Goal: Task Accomplishment & Management: Complete application form

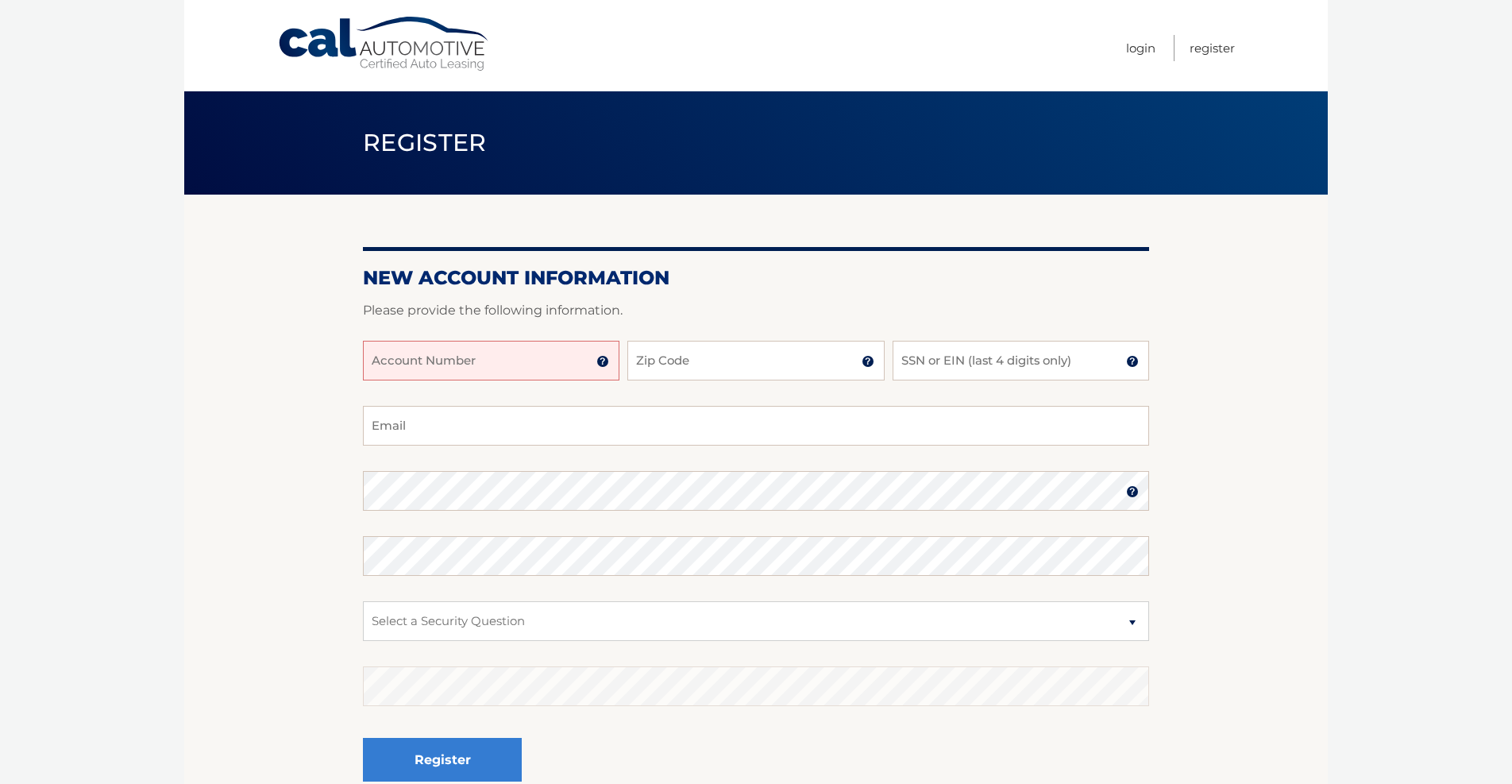
click at [534, 359] on input "Account Number" at bounding box center [491, 360] width 257 height 40
type input "4445597856"
type input "10601"
click at [905, 356] on input "SSN or EIN (last 4 digits only)" at bounding box center [1021, 360] width 257 height 40
type input "8"
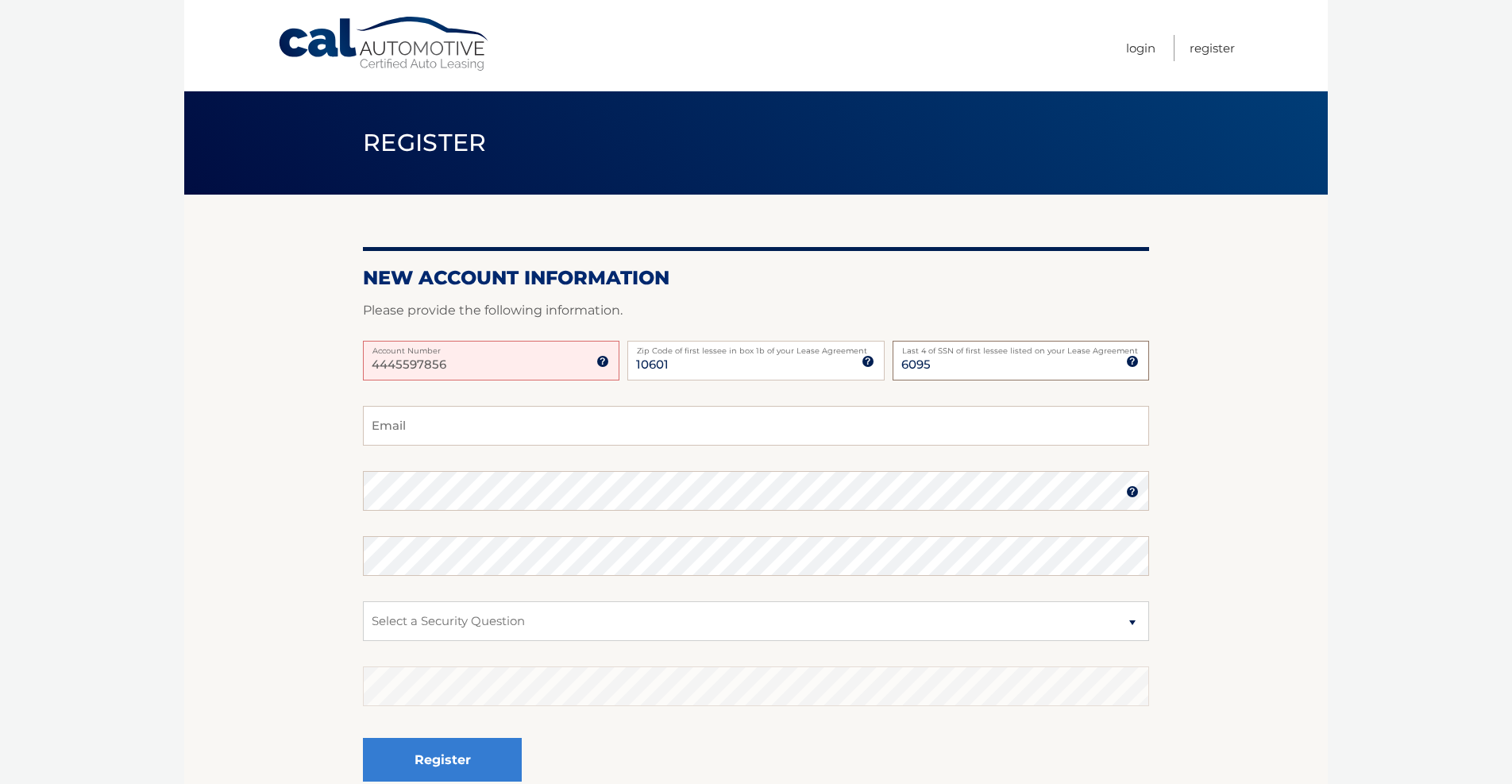
type input "6095"
type input "[EMAIL_ADDRESS][DOMAIN_NAME]"
select select "3"
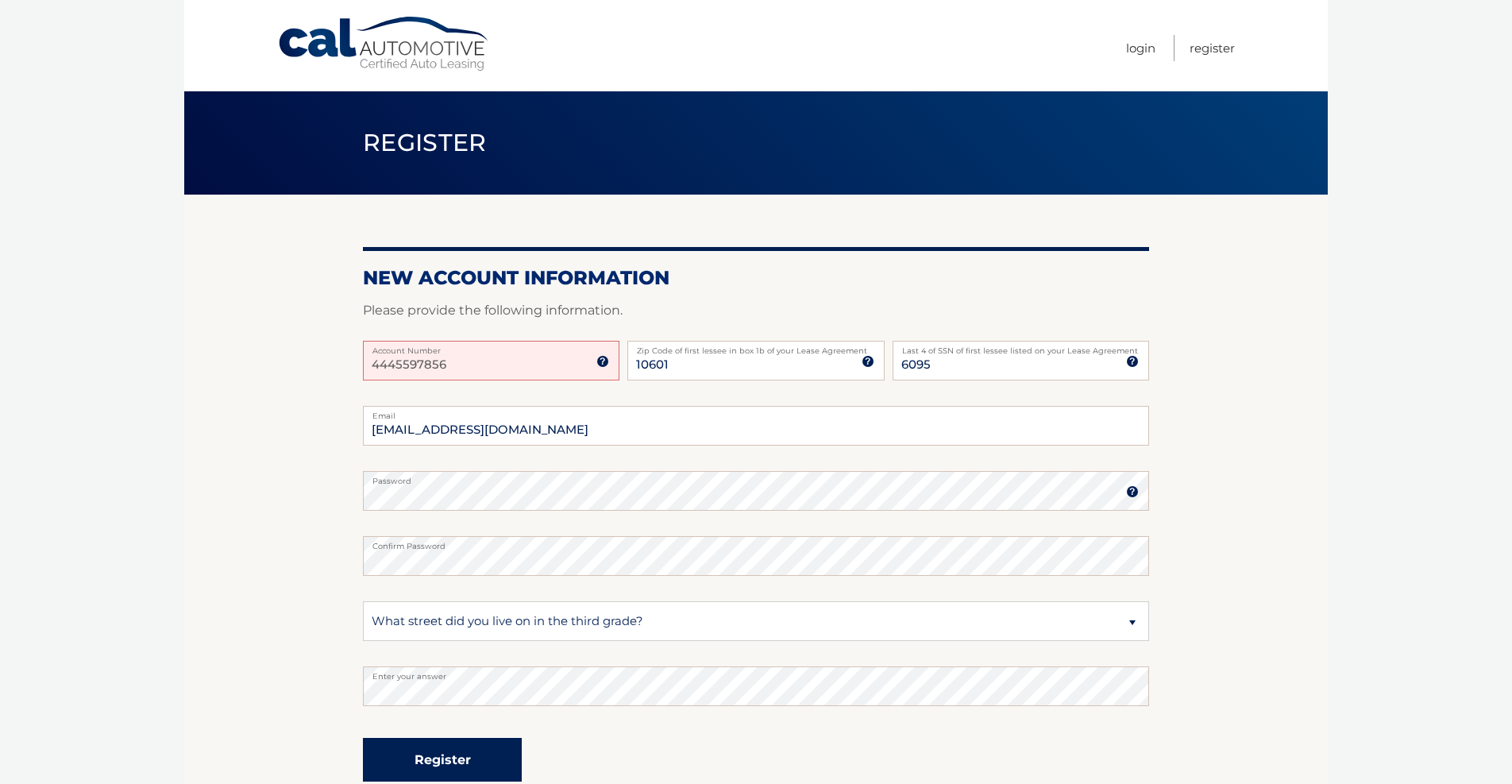
click at [426, 752] on button "Register" at bounding box center [442, 760] width 159 height 44
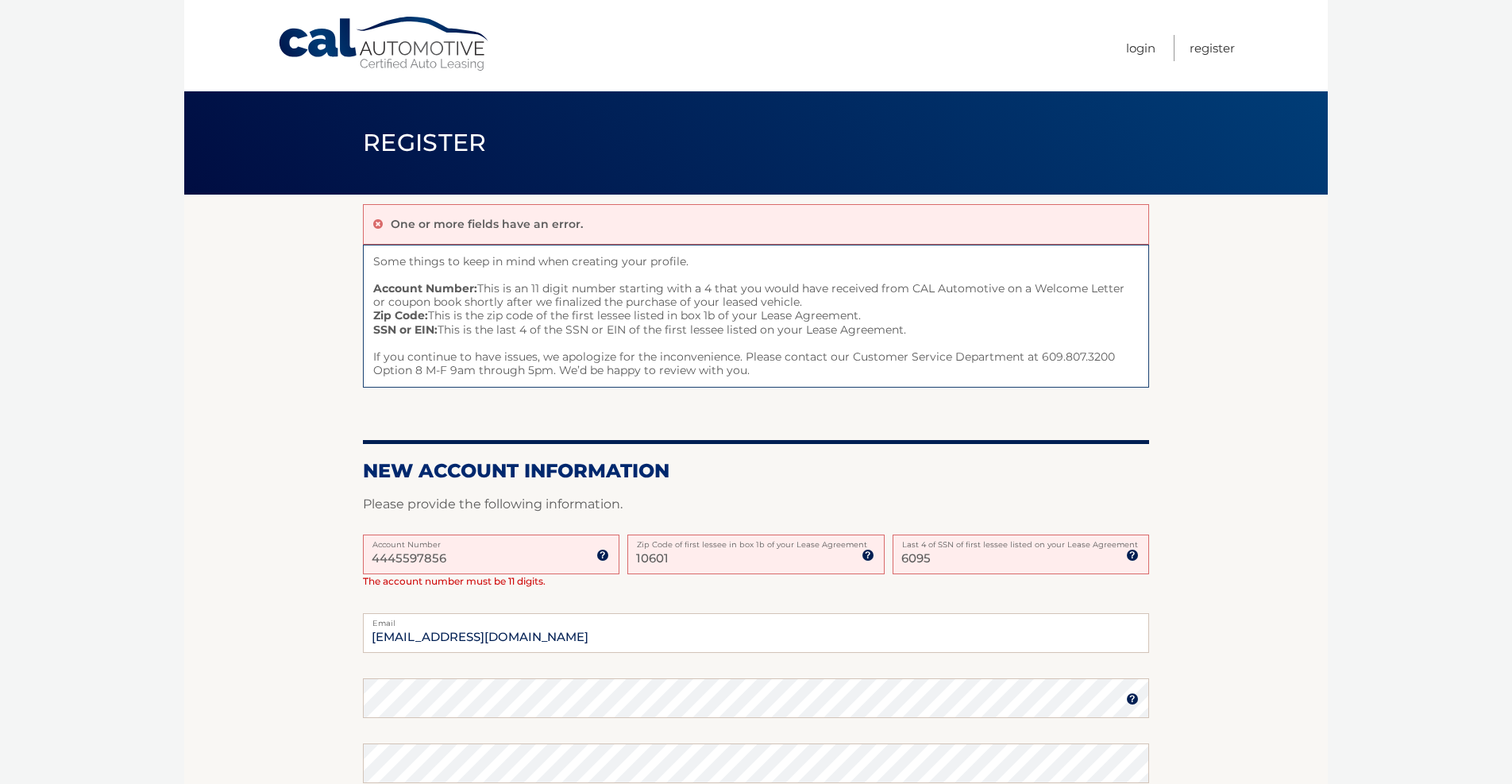
click at [467, 557] on input "4445597856" at bounding box center [491, 554] width 257 height 40
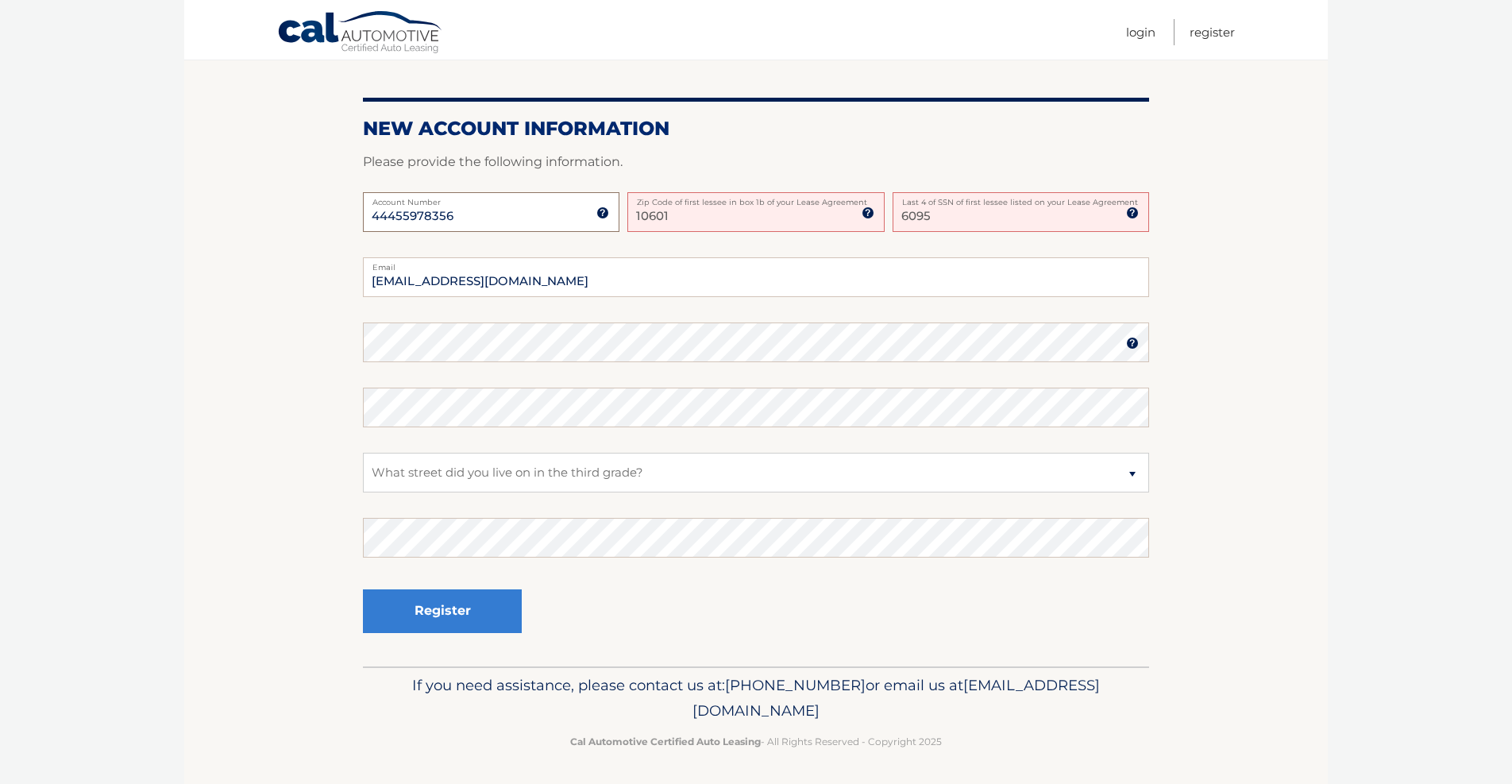
scroll to position [341, 0]
type input "44455978356"
click at [436, 604] on button "Register" at bounding box center [442, 612] width 159 height 44
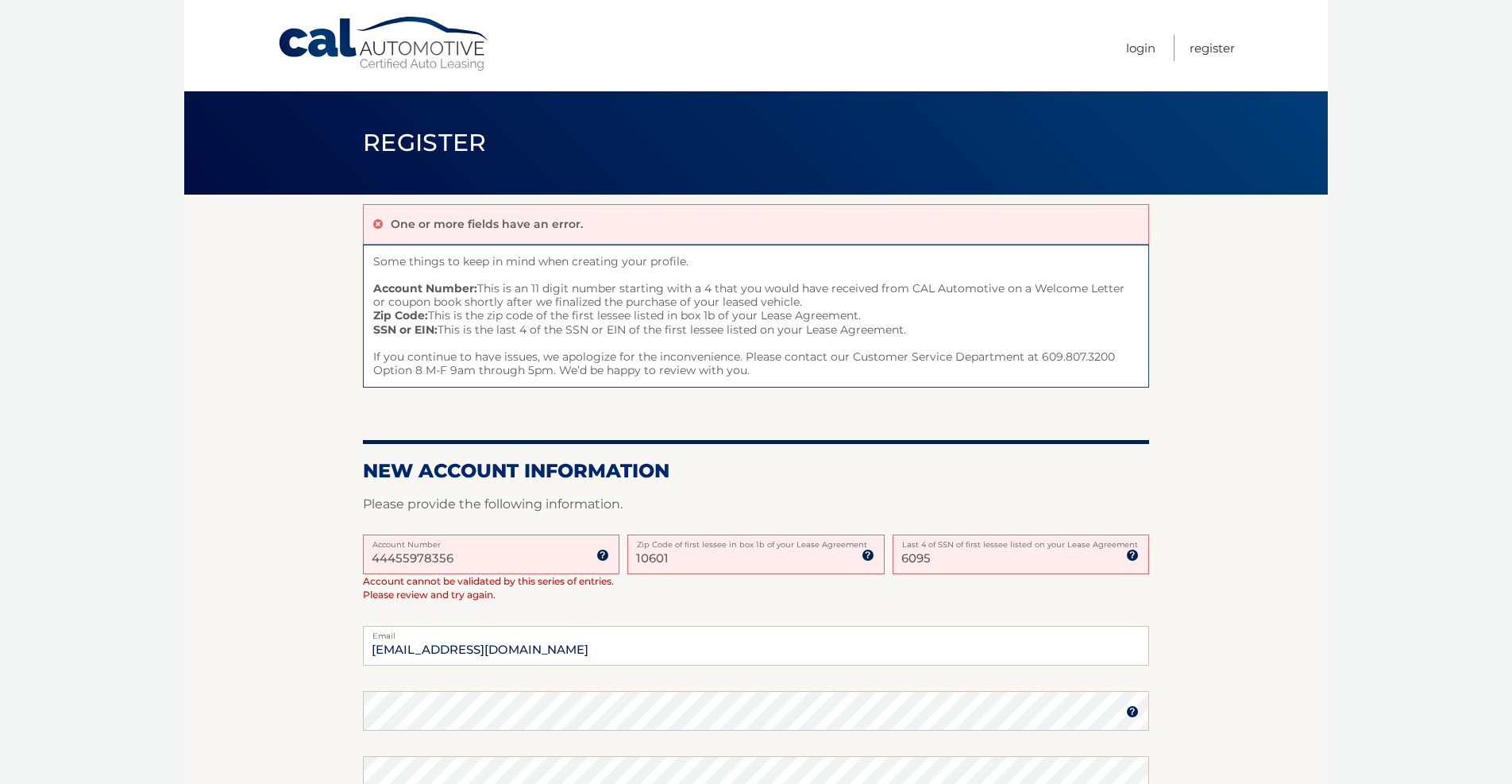
click at [528, 553] on input "44455978356" at bounding box center [491, 554] width 257 height 40
drag, startPoint x: 528, startPoint y: 553, endPoint x: 356, endPoint y: 562, distance: 172.2
click at [356, 562] on section "One or more fields have an error. Some things to keep in mind when creating you…" at bounding box center [756, 615] width 1144 height 840
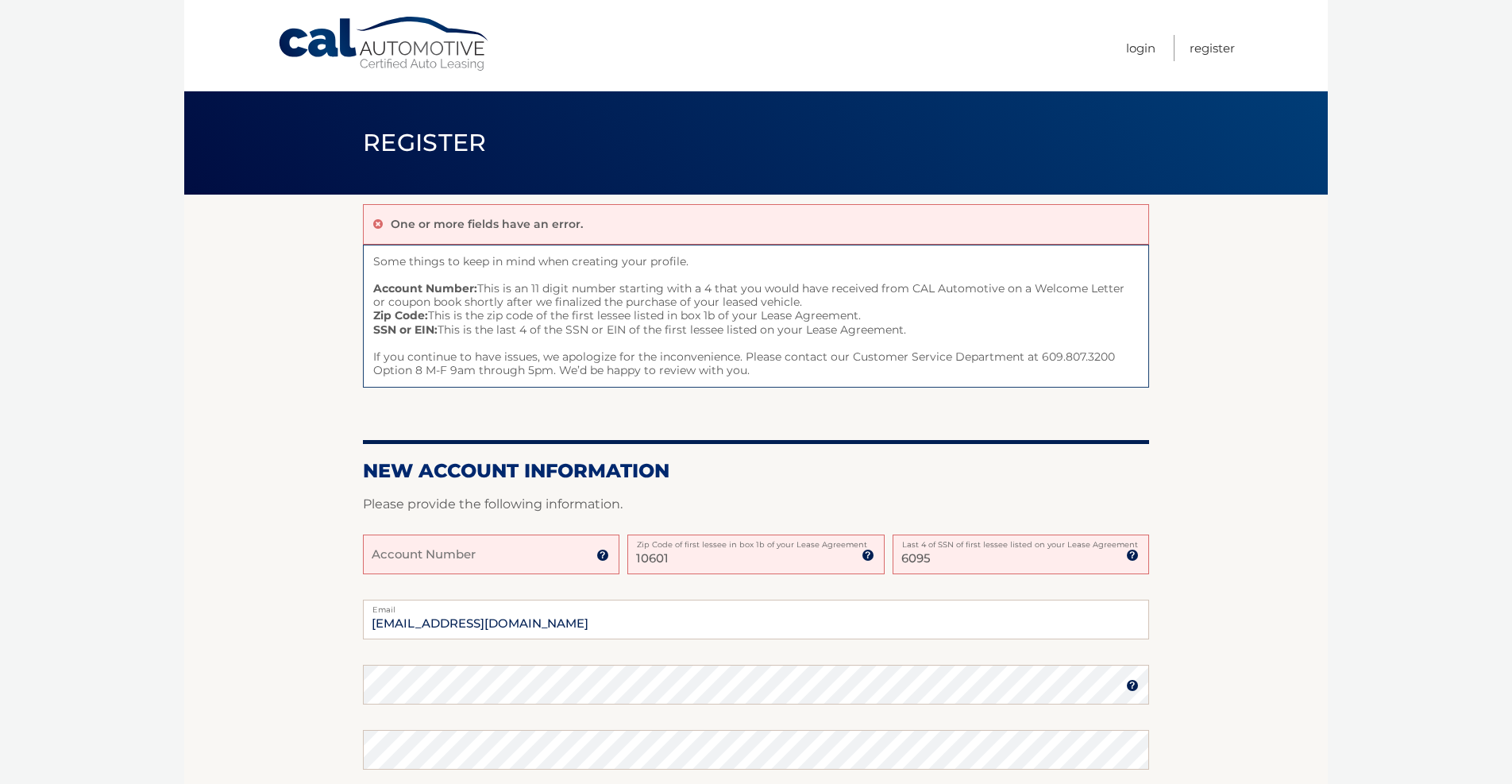
click at [604, 552] on img at bounding box center [602, 554] width 13 height 13
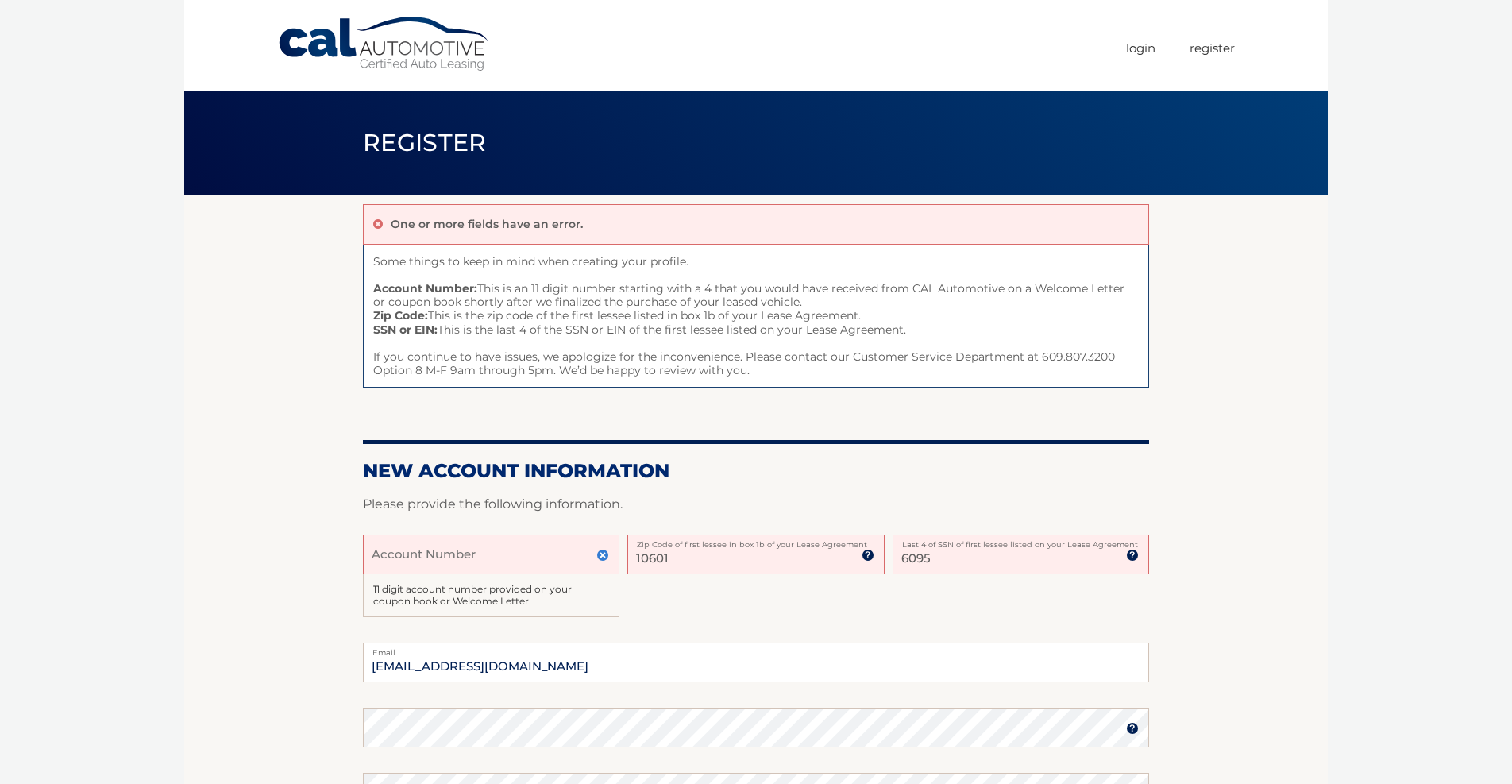
click at [499, 548] on input "Account Number" at bounding box center [491, 554] width 257 height 40
type input "44455978356"
click at [870, 553] on img at bounding box center [868, 554] width 13 height 13
click at [962, 563] on input "6095" at bounding box center [1021, 554] width 257 height 40
click at [1133, 554] on img at bounding box center [1132, 554] width 13 height 13
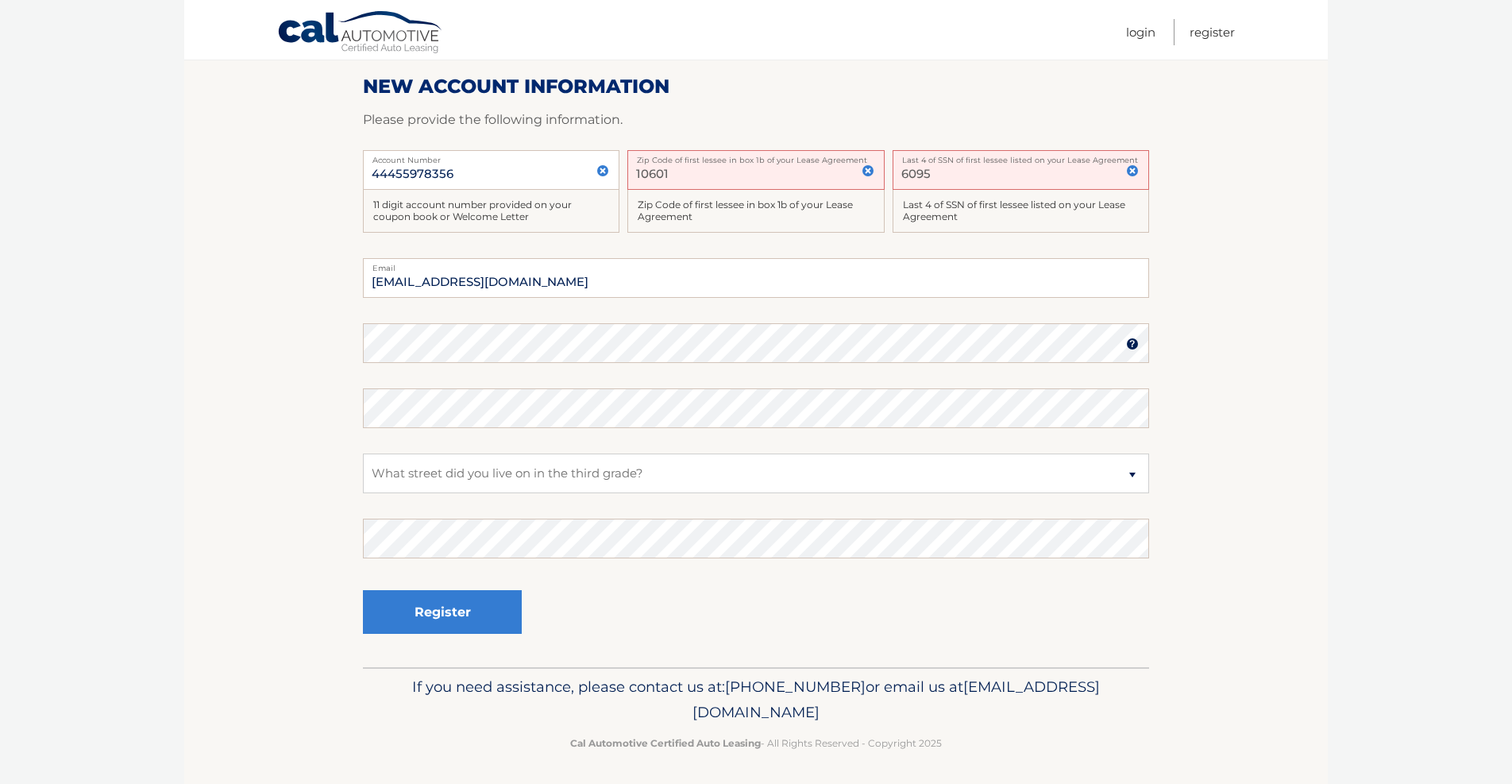
scroll to position [383, 0]
click at [445, 623] on button "Register" at bounding box center [442, 612] width 159 height 44
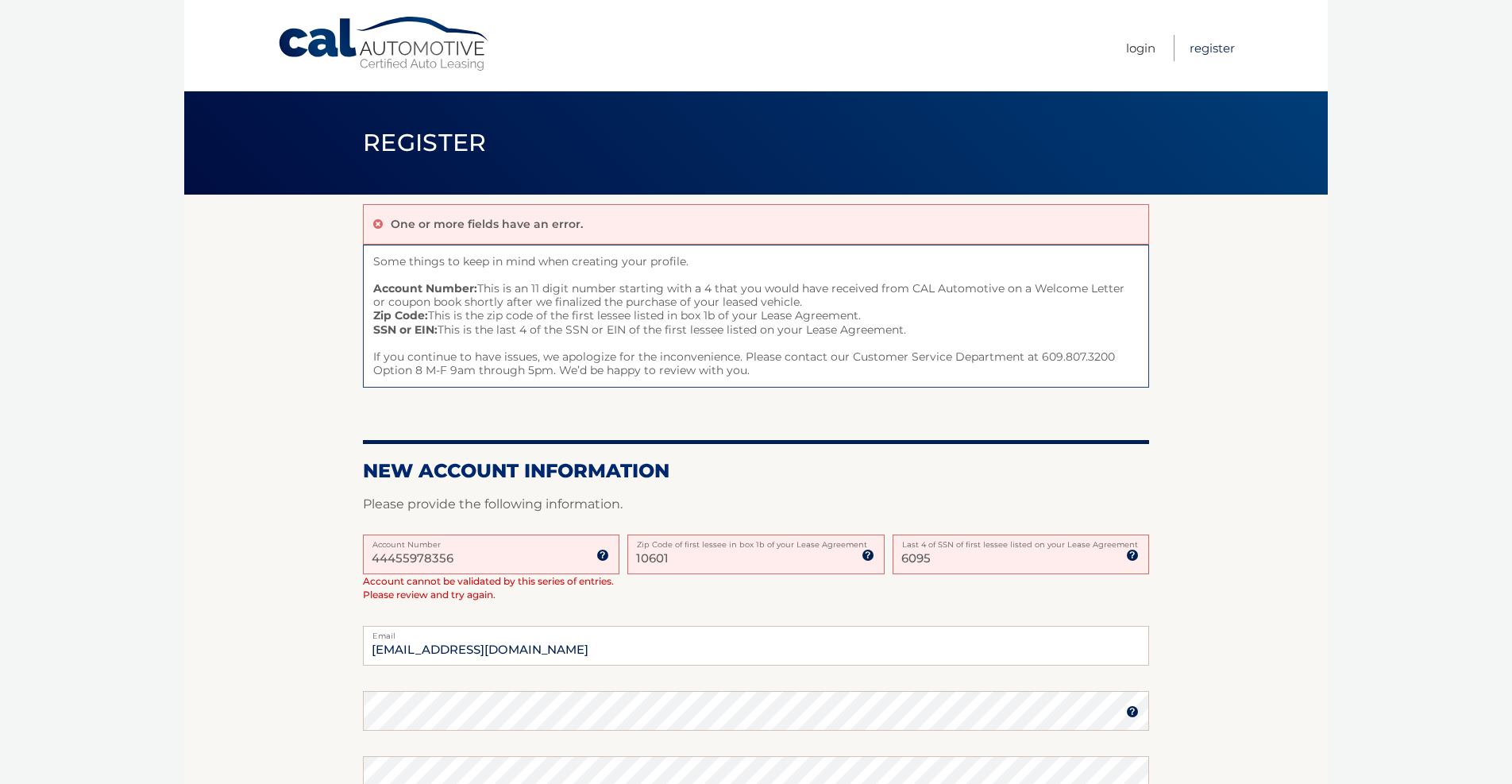
click at [1205, 47] on link "Register" at bounding box center [1212, 47] width 45 height 26
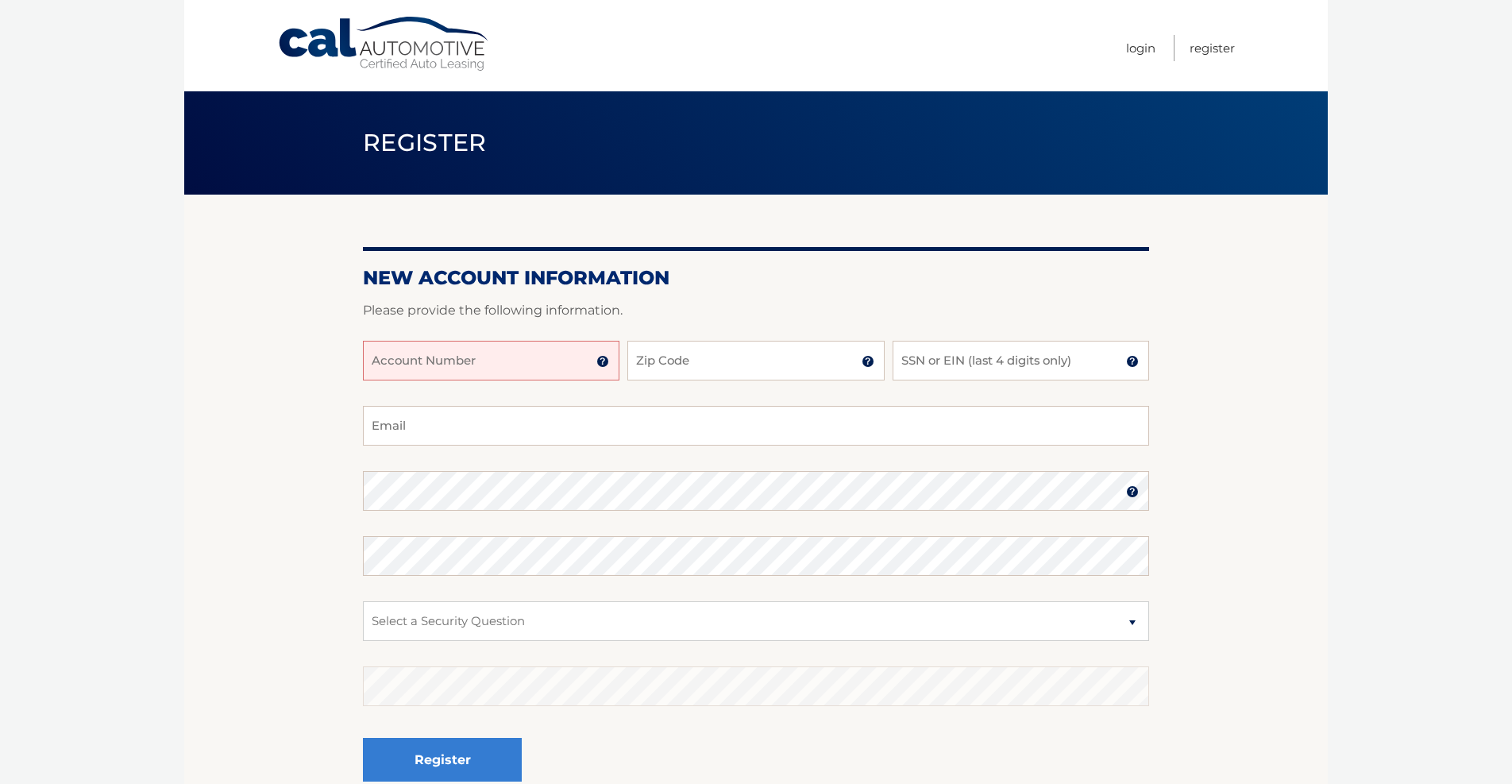
click at [505, 369] on input "Account Number" at bounding box center [491, 360] width 257 height 40
type input "44455978356"
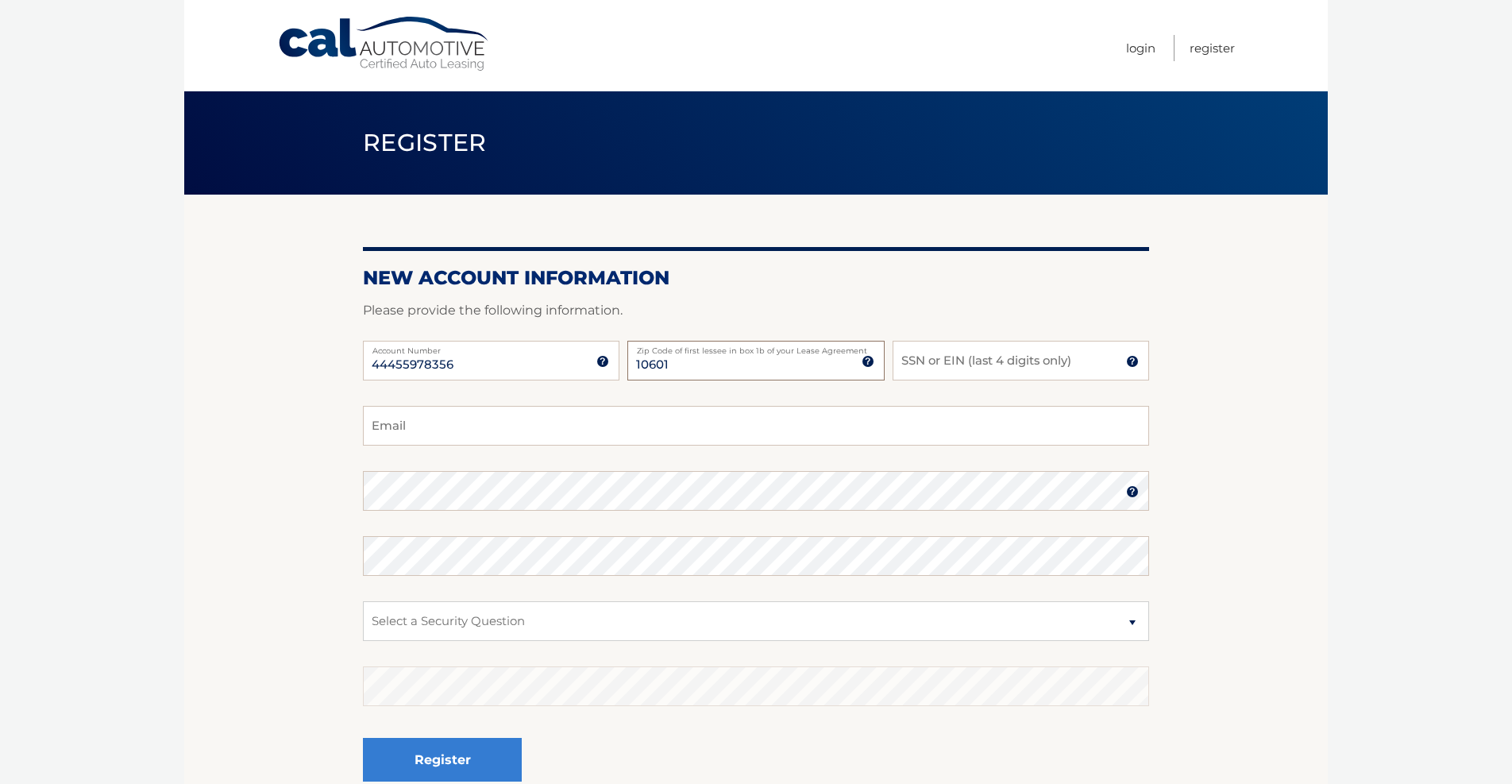
type input "10601"
type input "6095"
type input "[EMAIL_ADDRESS][DOMAIN_NAME]"
select select "3"
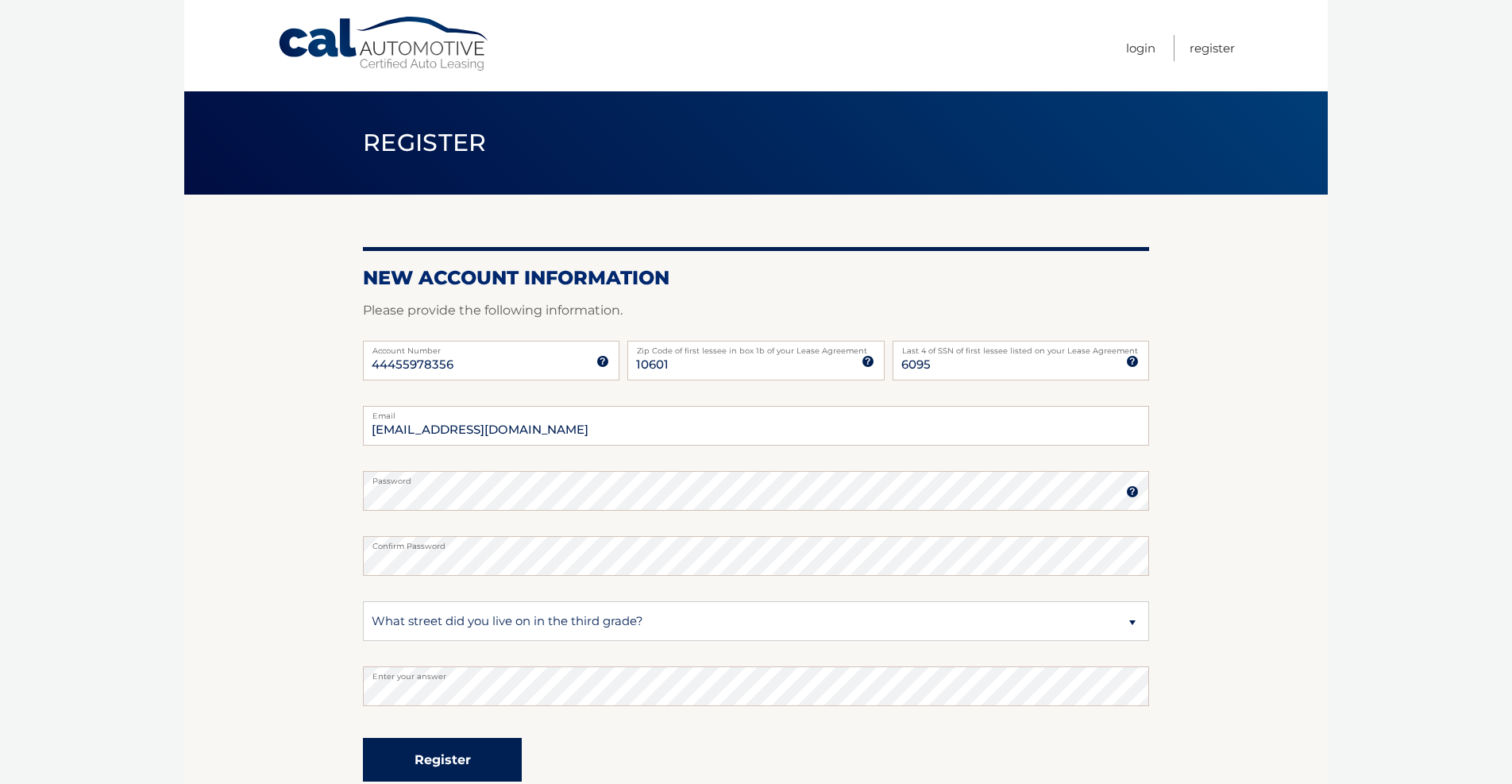
click at [440, 755] on button "Register" at bounding box center [442, 760] width 159 height 44
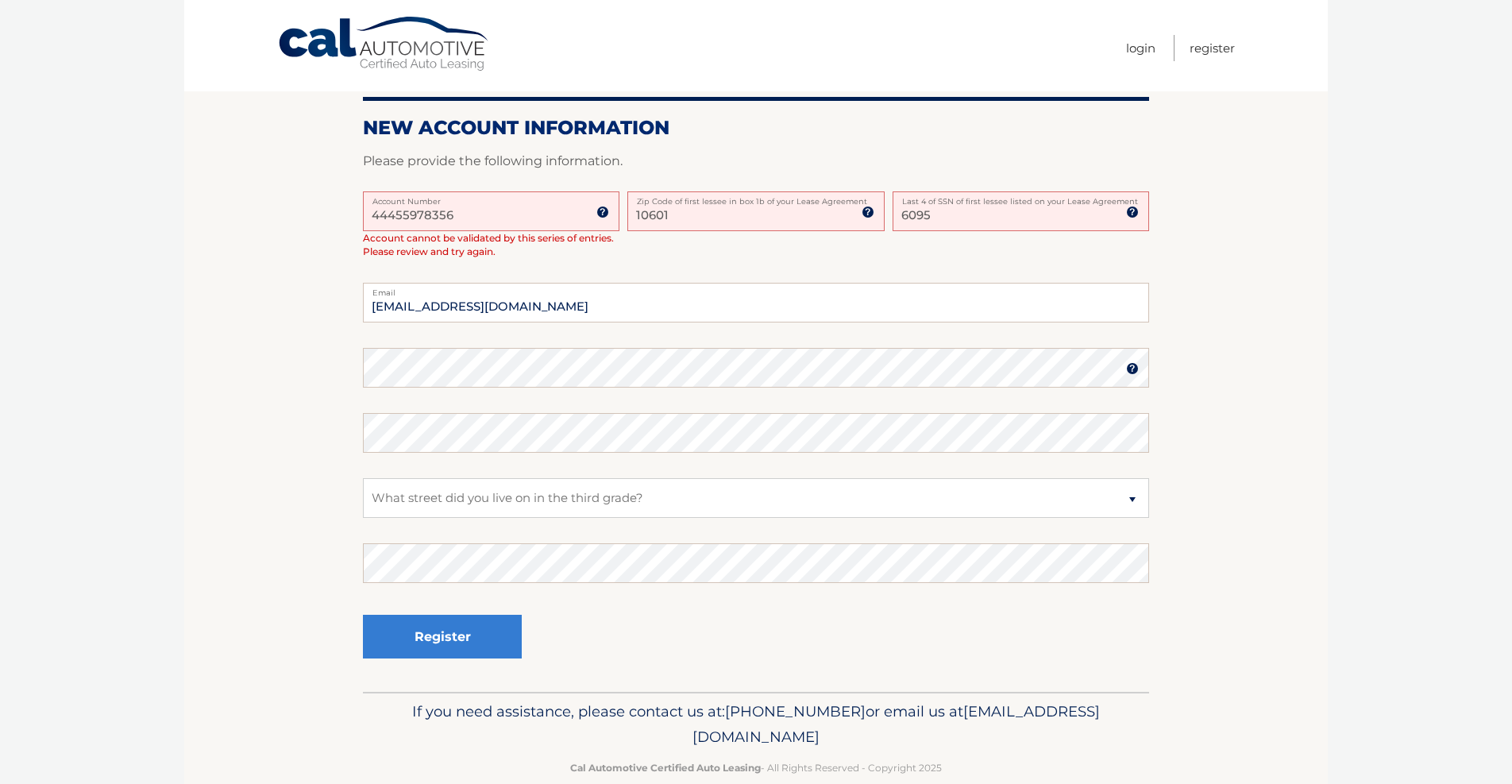
scroll to position [367, 0]
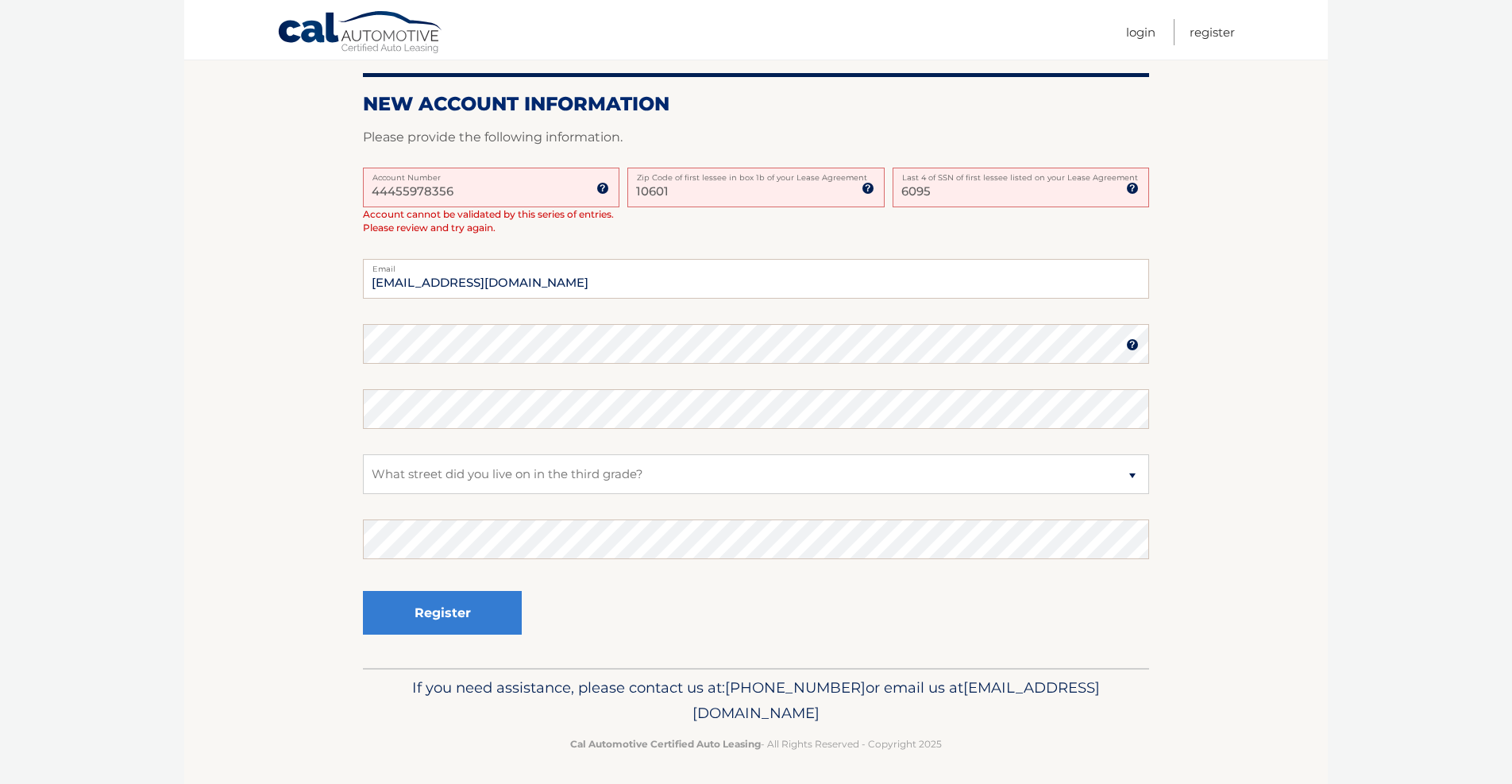
click at [556, 179] on input "44455978356" at bounding box center [491, 187] width 257 height 40
click at [1205, 31] on link "Register" at bounding box center [1212, 32] width 45 height 26
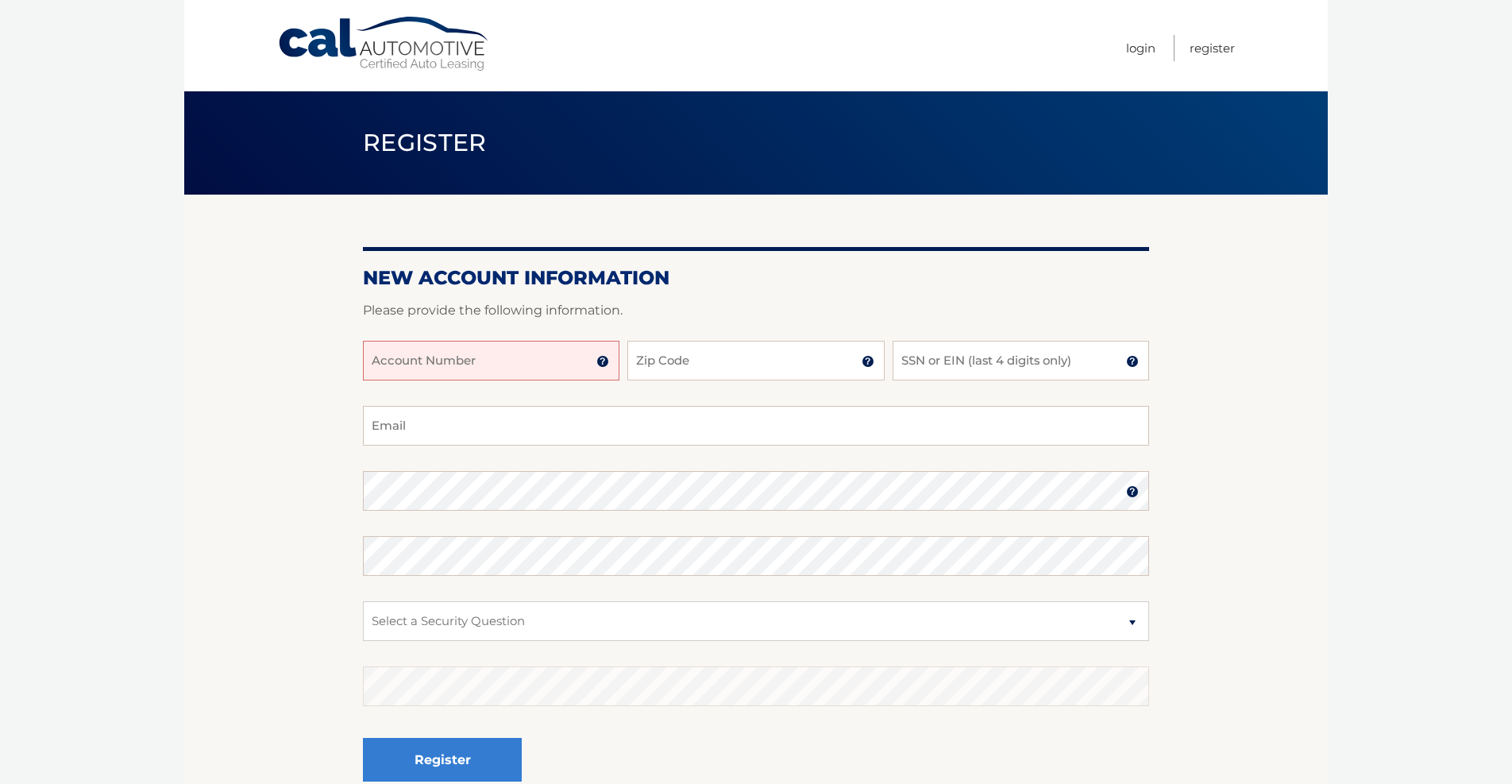
click at [482, 366] on input "Account Number" at bounding box center [491, 360] width 257 height 40
type input "44455978356"
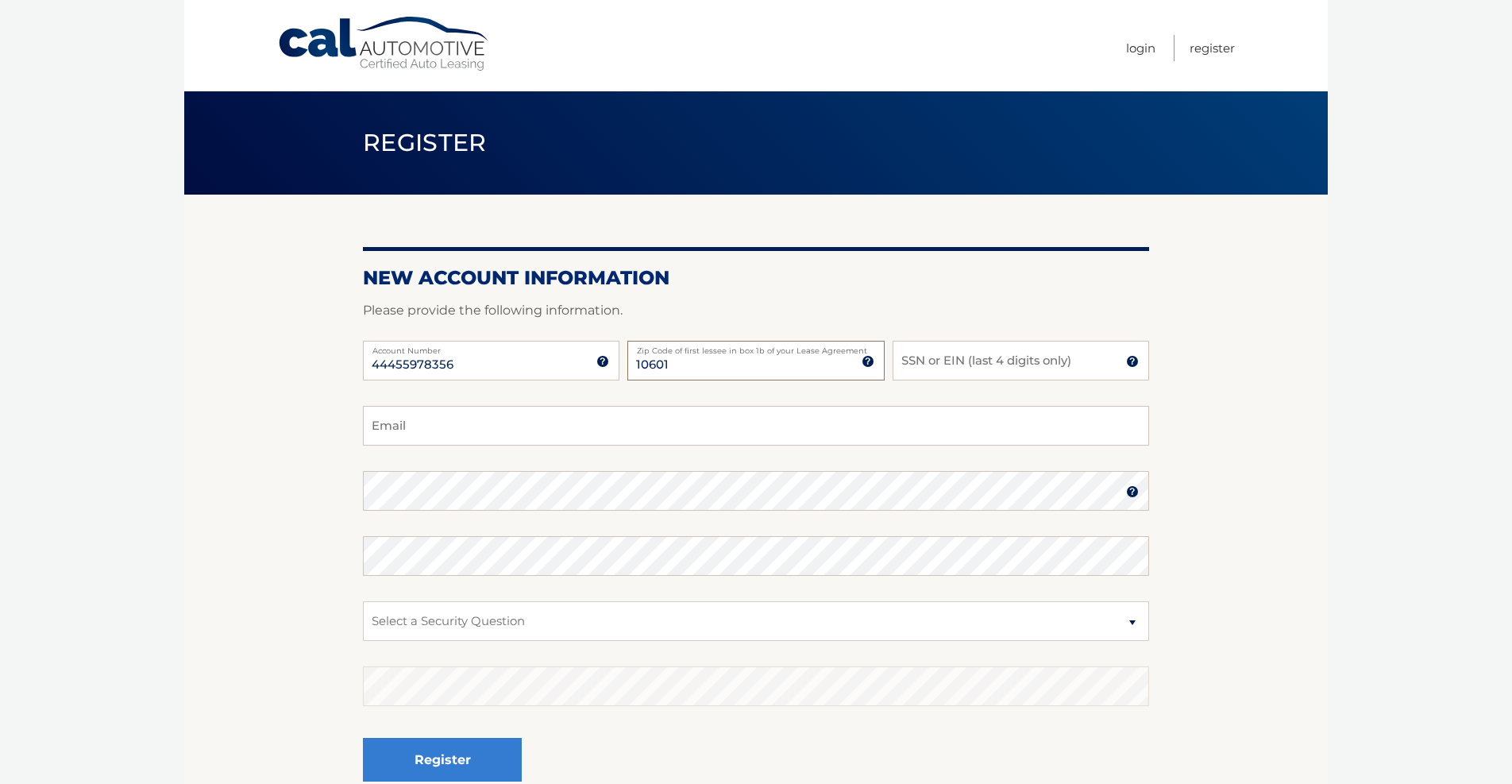
type input "10601"
click at [906, 363] on input "SSN or EIN (last 4 digits only)" at bounding box center [1021, 360] width 257 height 40
type input "6095"
type input "[EMAIL_ADDRESS][DOMAIN_NAME]"
click at [563, 425] on input "[EMAIL_ADDRESS][DOMAIN_NAME]" at bounding box center [756, 425] width 786 height 40
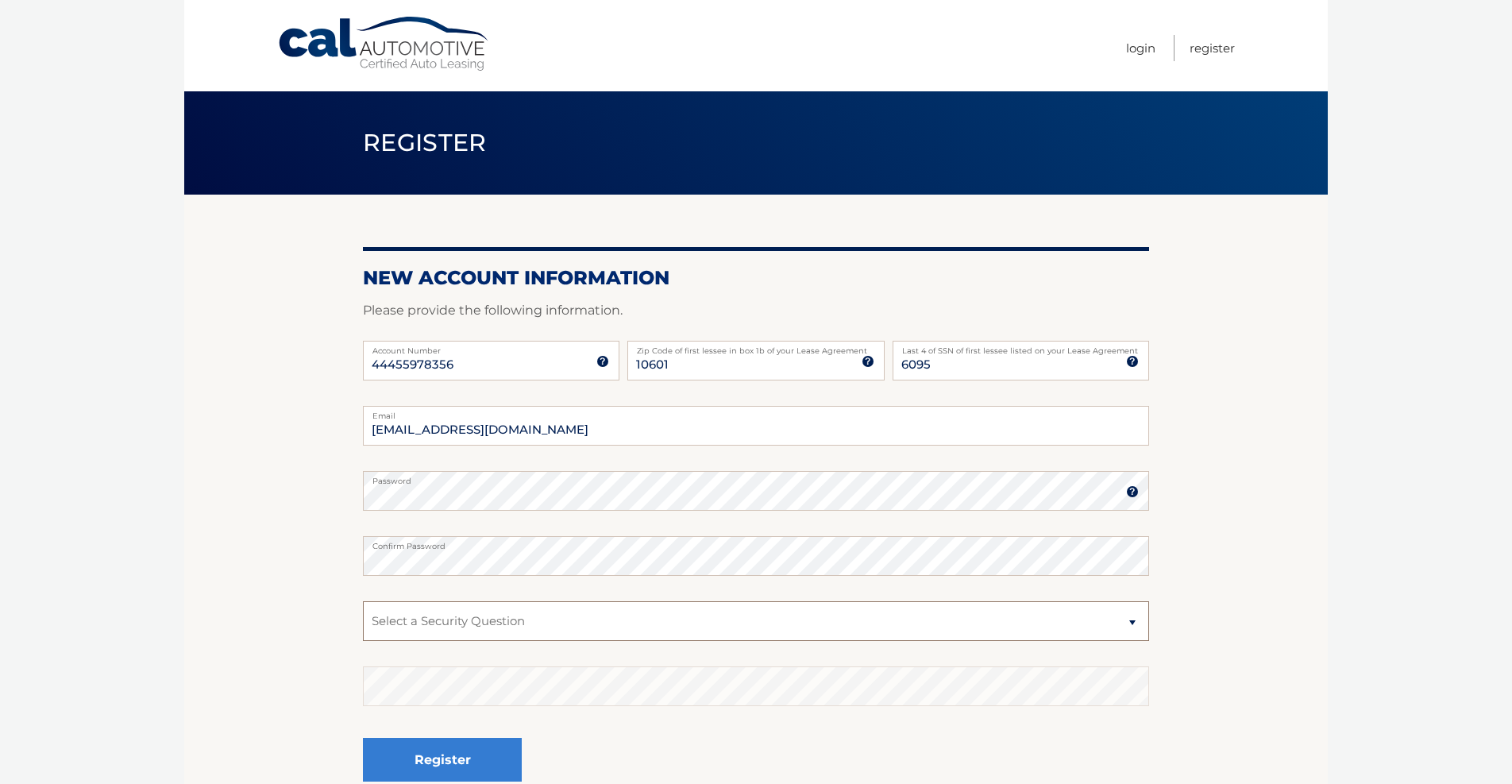
select select "3"
click at [414, 768] on button "Register" at bounding box center [442, 760] width 159 height 44
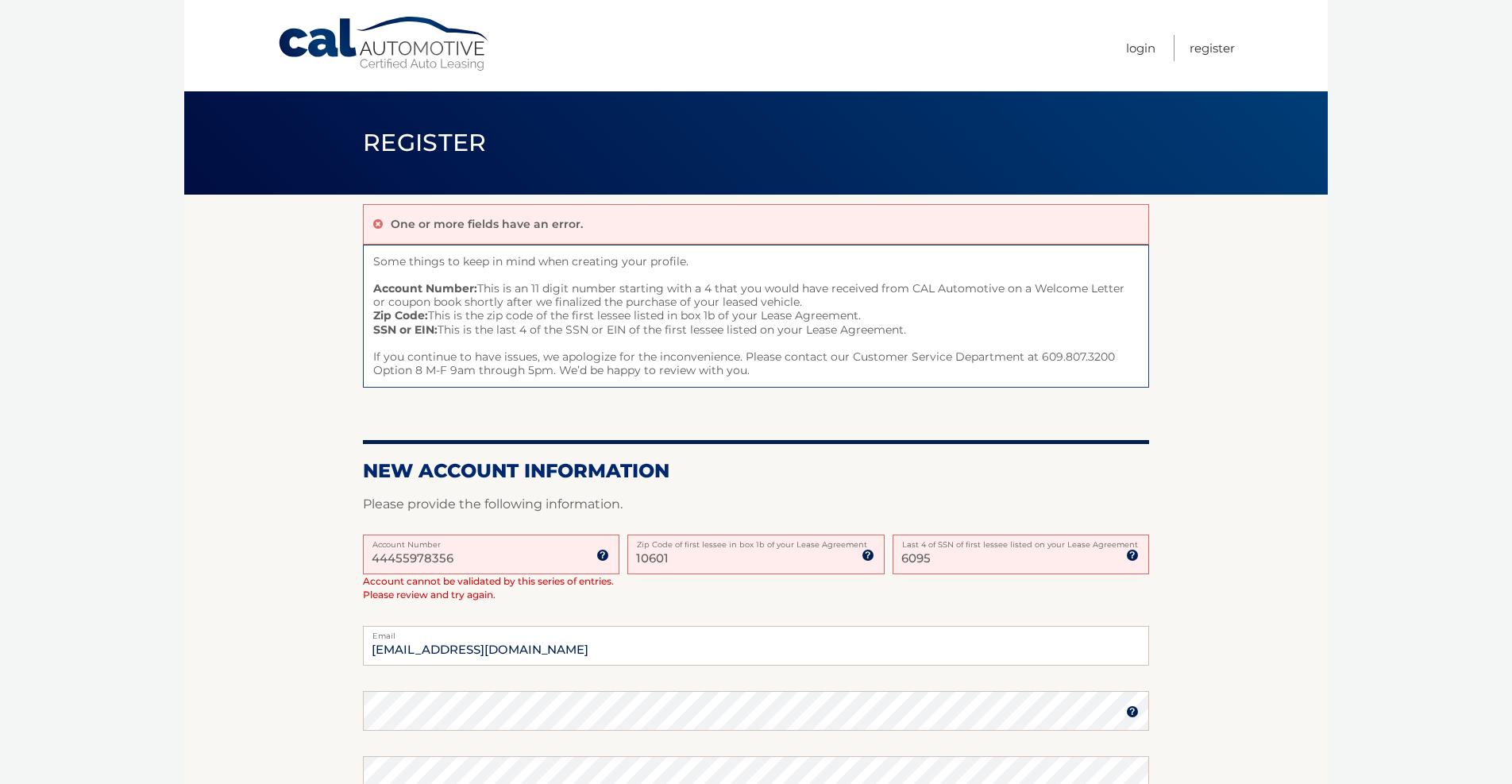
click at [638, 367] on span "Some things to keep in mind when creating your profile. Account Number: This is…" at bounding box center [756, 316] width 786 height 144
click at [638, 367] on span "Some things to keep in mind when creating your profile. Account Number: This is…" at bounding box center [756, 316] width 786 height 144
click at [437, 153] on span "Register" at bounding box center [425, 142] width 124 height 29
click at [1202, 51] on link "Register" at bounding box center [1212, 47] width 45 height 26
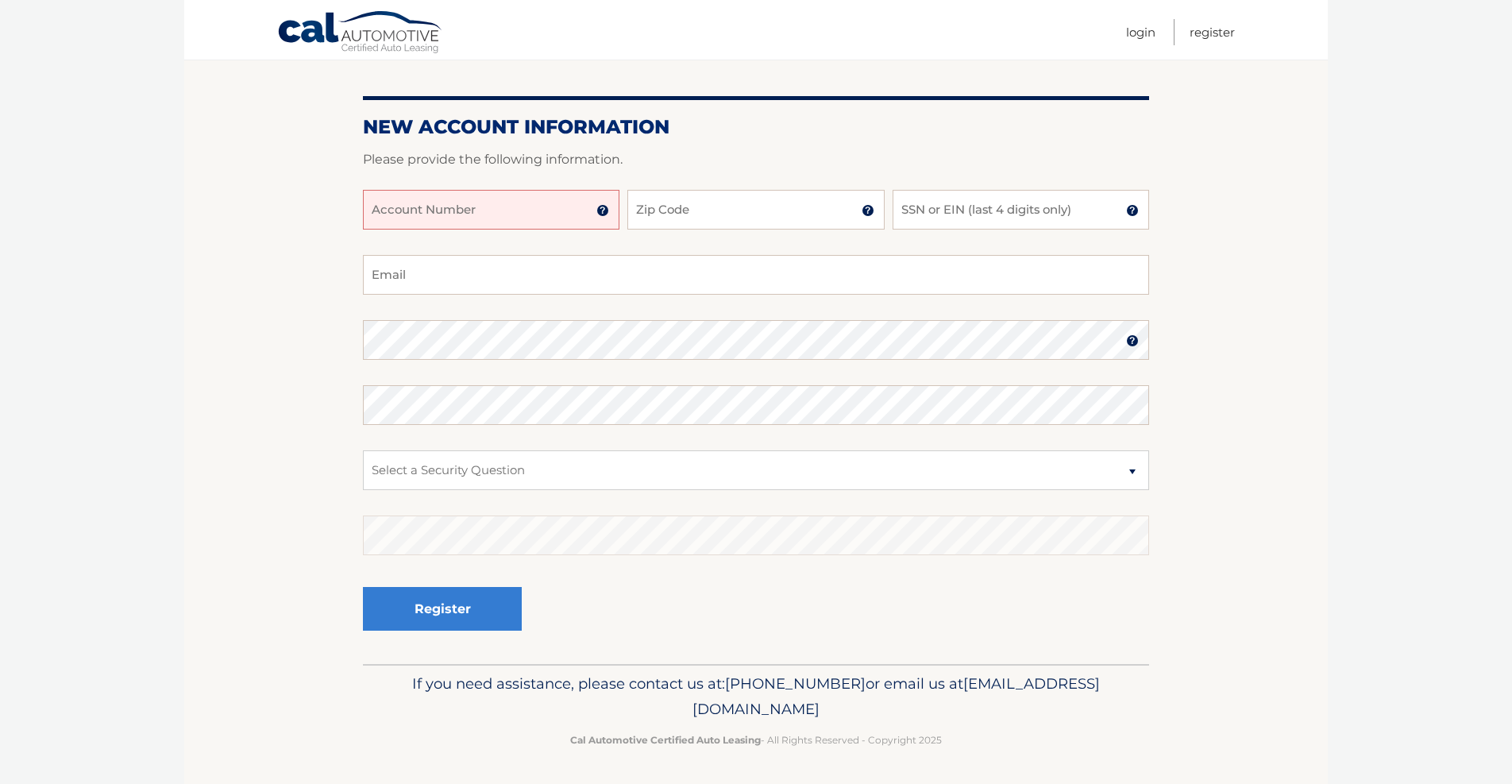
scroll to position [150, 0]
drag, startPoint x: 615, startPoint y: 707, endPoint x: 900, endPoint y: 707, distance: 285.0
click at [900, 707] on p "If you need assistance, please contact us at: 609-807-3200 or email us at Custo…" at bounding box center [756, 697] width 766 height 51
copy p "[EMAIL_ADDRESS][DOMAIN_NAME]"
click at [692, 715] on span "[EMAIL_ADDRESS][DOMAIN_NAME]" at bounding box center [896, 696] width 408 height 44
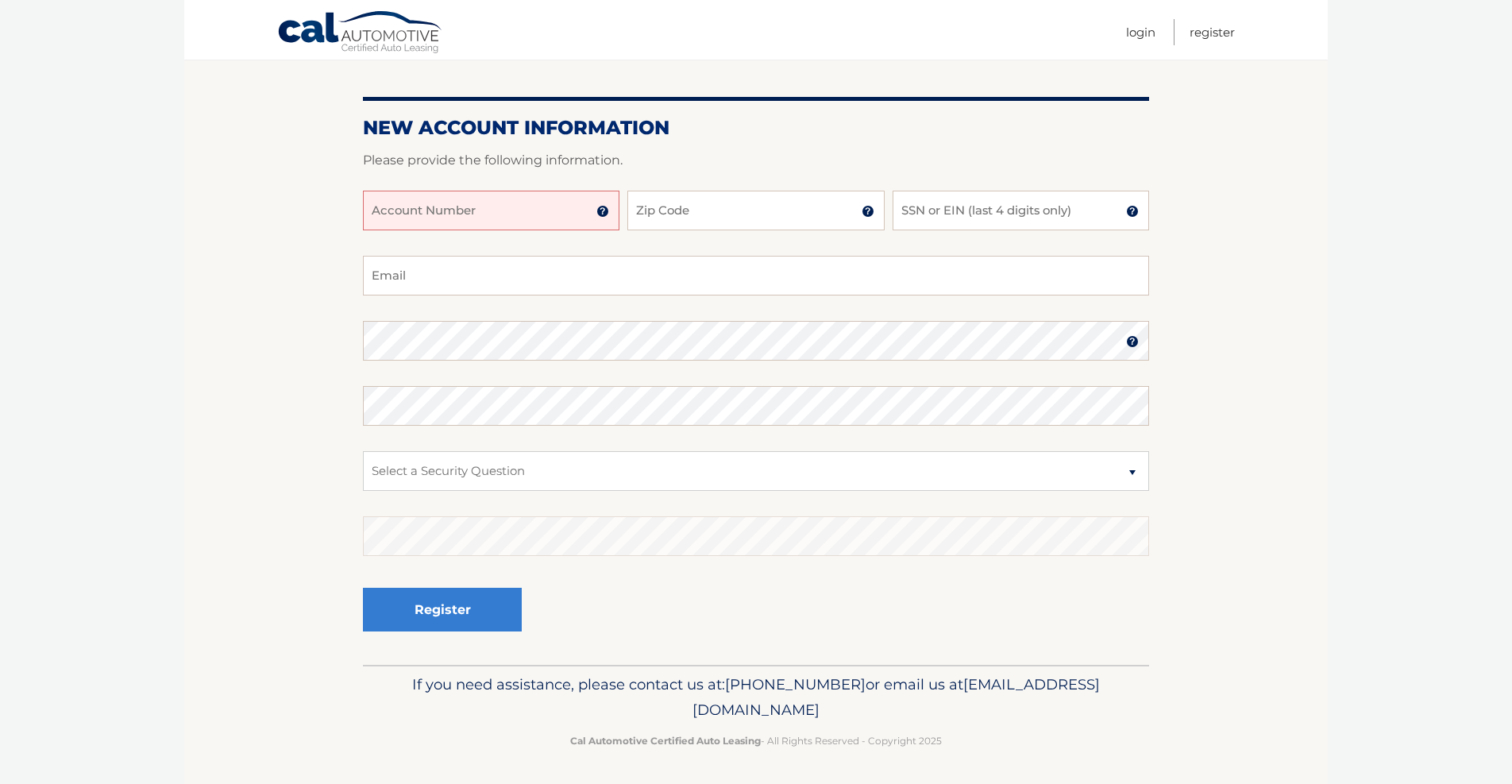
click at [692, 714] on span "[EMAIL_ADDRESS][DOMAIN_NAME]" at bounding box center [896, 696] width 408 height 44
